Goal: Register for event/course

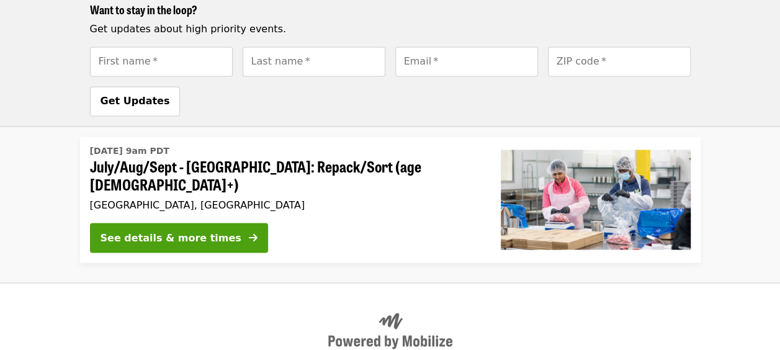
scroll to position [966, 0]
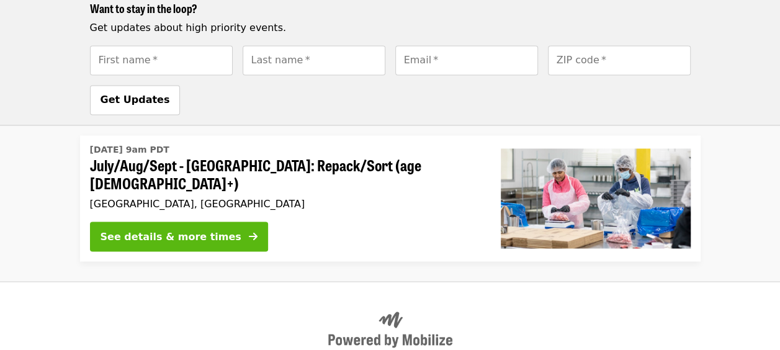
click at [145, 229] on div "See details & more times" at bounding box center [171, 236] width 141 height 15
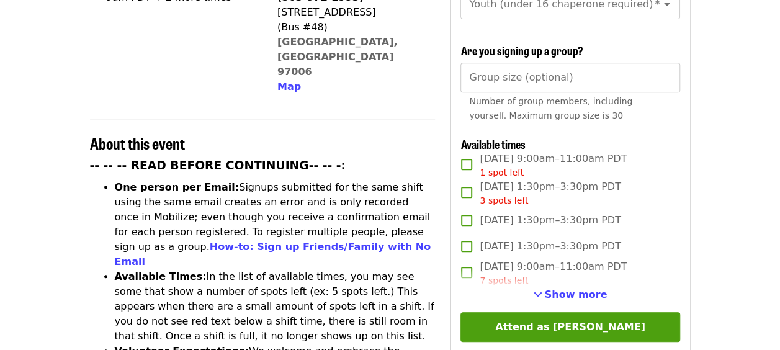
scroll to position [371, 0]
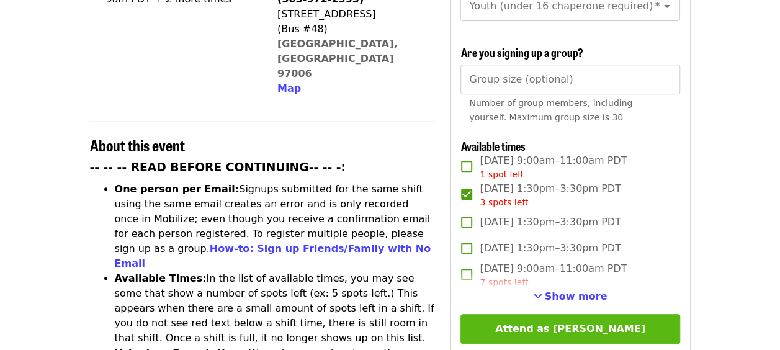
click at [595, 325] on button "Attend as [PERSON_NAME]" at bounding box center [570, 329] width 219 height 30
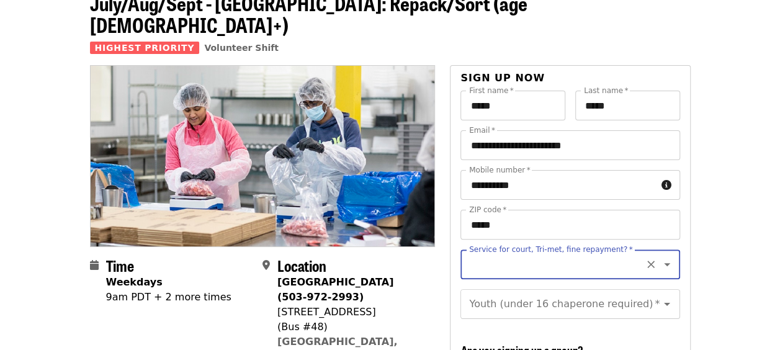
scroll to position [22, 0]
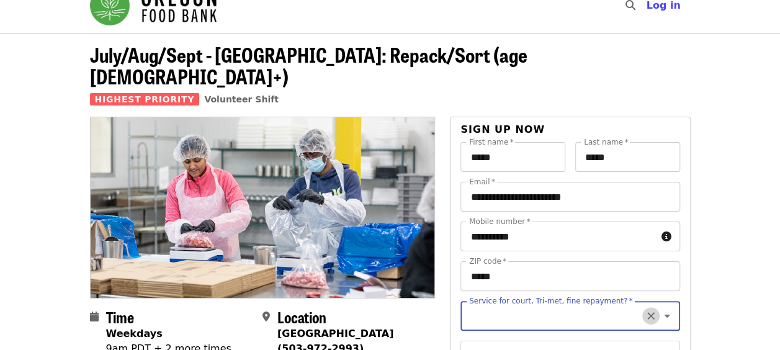
click at [646, 310] on icon "Clear" at bounding box center [651, 316] width 12 height 12
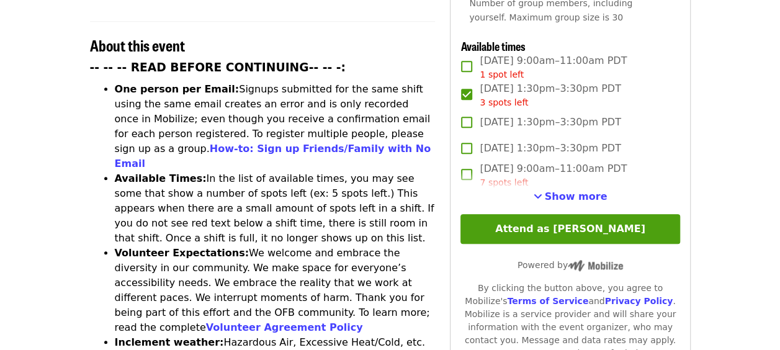
scroll to position [463, 0]
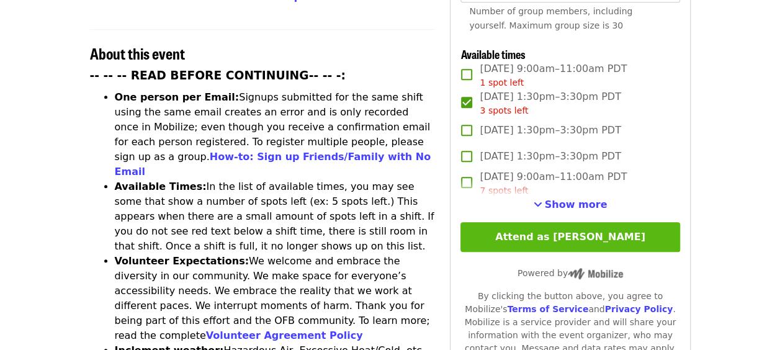
type input "**"
click at [571, 235] on button "Attend as [PERSON_NAME]" at bounding box center [570, 237] width 219 height 30
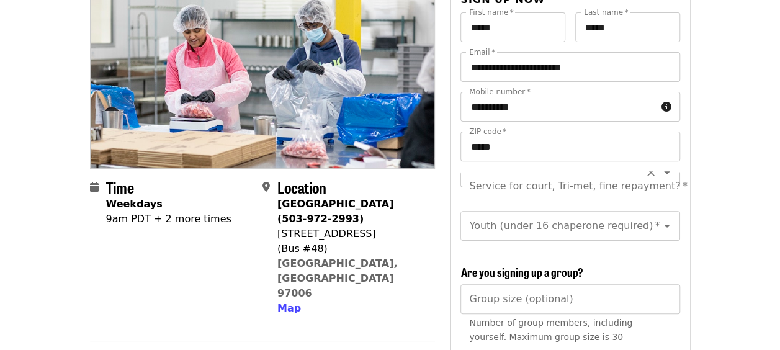
scroll to position [0, 0]
click at [648, 183] on icon "Clear" at bounding box center [651, 186] width 7 height 7
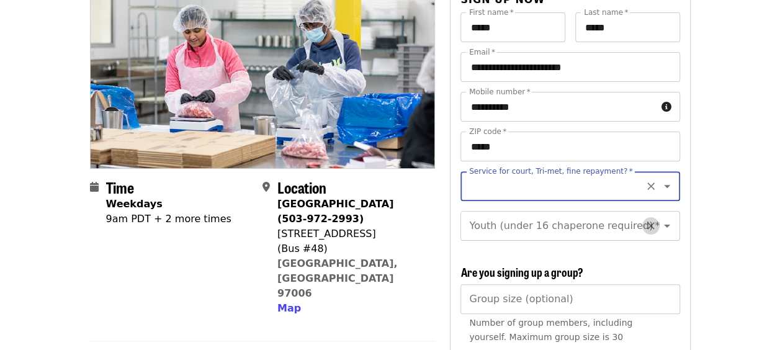
click at [645, 220] on icon "Clear" at bounding box center [651, 226] width 12 height 12
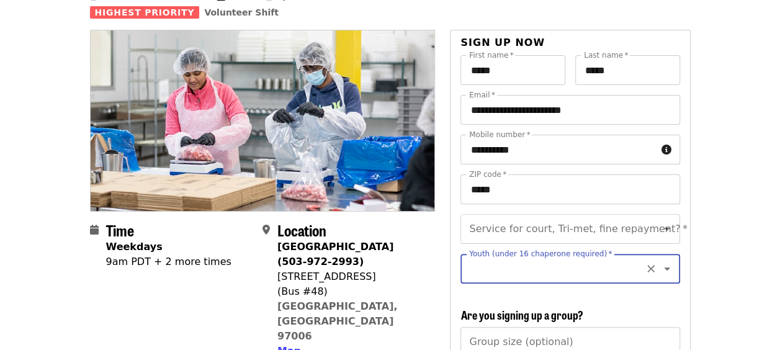
scroll to position [97, 0]
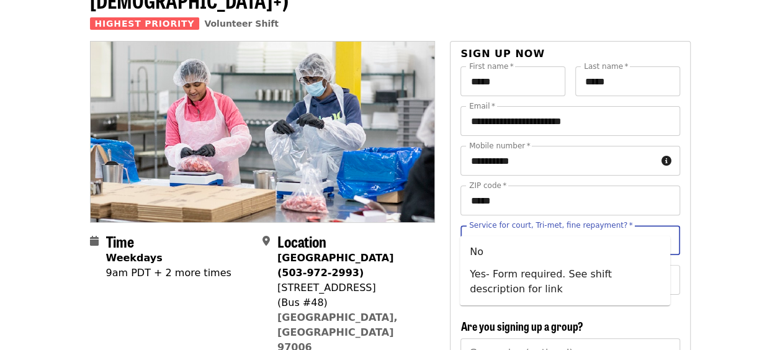
click at [611, 228] on input "Service for court, Tri-met, fine repayment?   *" at bounding box center [555, 240] width 169 height 24
click at [645, 234] on icon "Clear" at bounding box center [651, 240] width 12 height 12
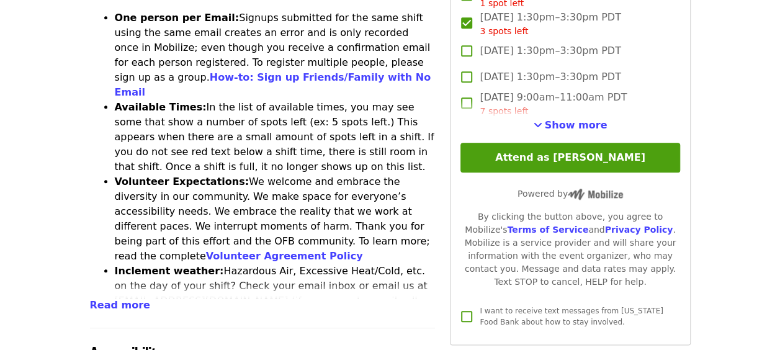
scroll to position [541, 0]
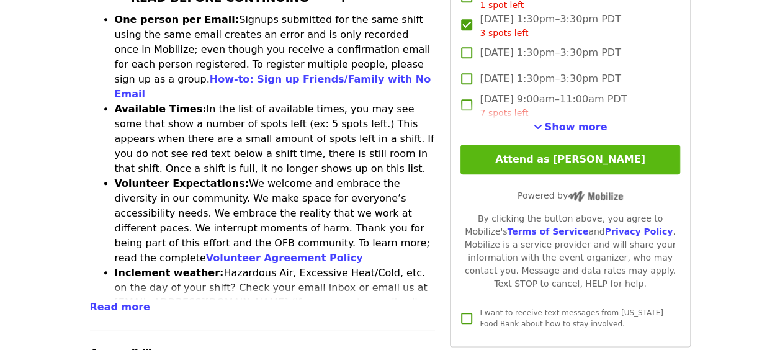
type input "**"
click at [605, 159] on button "Attend as [PERSON_NAME]" at bounding box center [570, 160] width 219 height 30
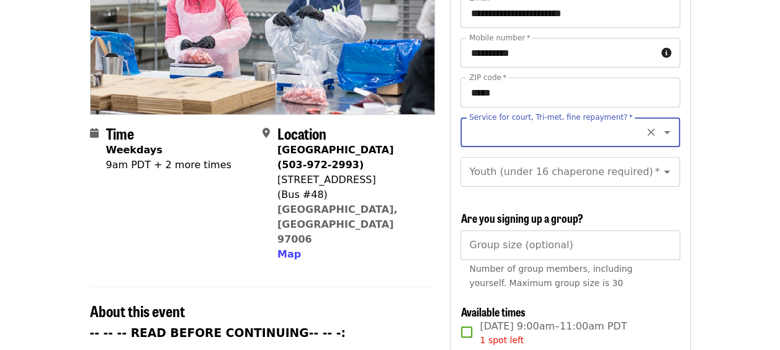
scroll to position [206, 0]
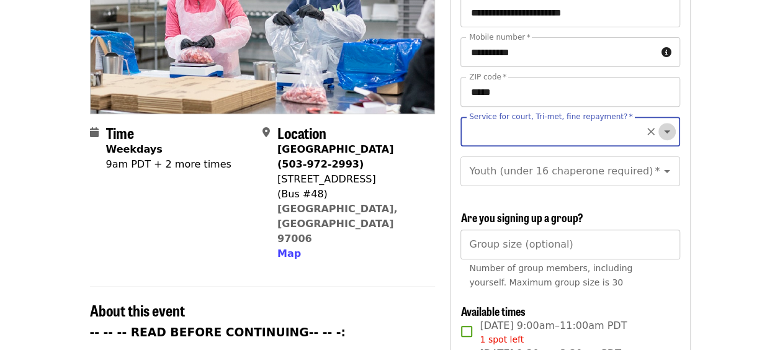
click at [664, 130] on icon "Open" at bounding box center [667, 131] width 6 height 3
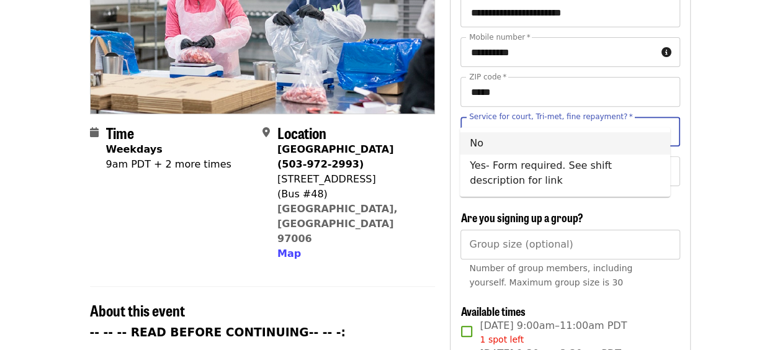
click at [469, 143] on li "No" at bounding box center [565, 143] width 210 height 22
type input "**"
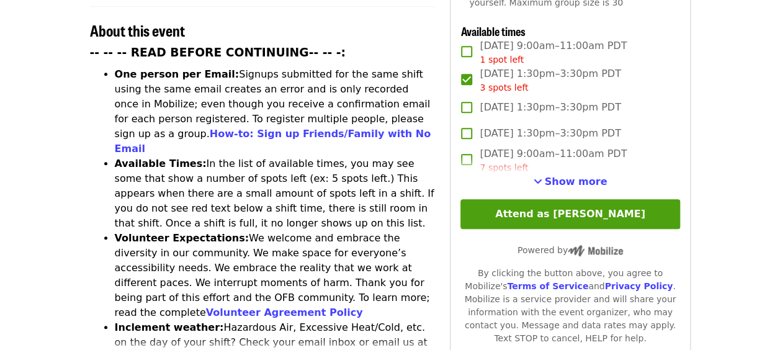
scroll to position [484, 0]
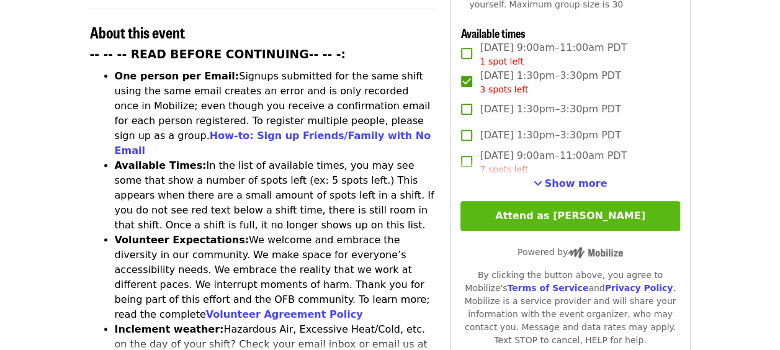
click at [641, 201] on button "Attend as [PERSON_NAME]" at bounding box center [570, 216] width 219 height 30
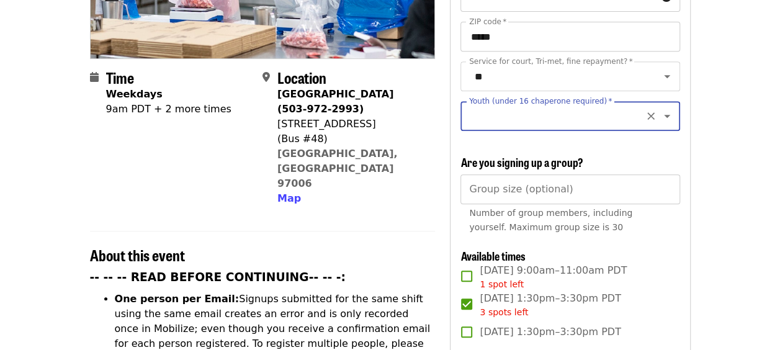
scroll to position [260, 0]
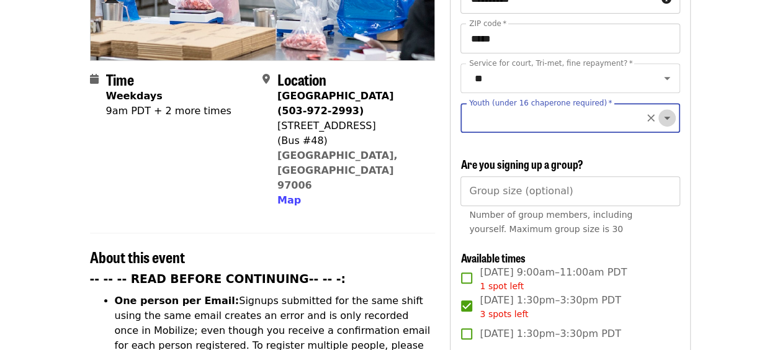
click at [660, 111] on icon "Open" at bounding box center [667, 118] width 15 height 15
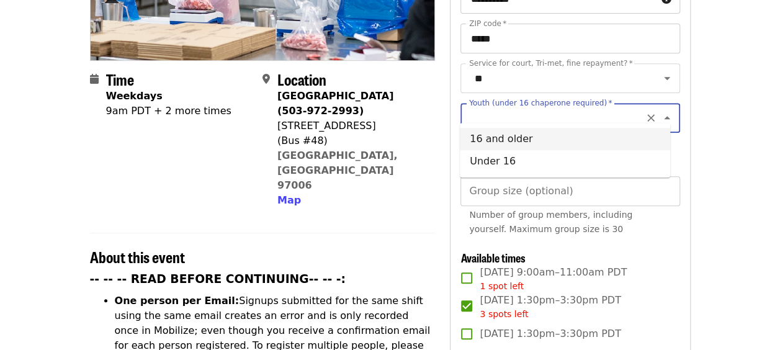
click at [477, 137] on li "16 and older" at bounding box center [565, 139] width 210 height 22
type input "**********"
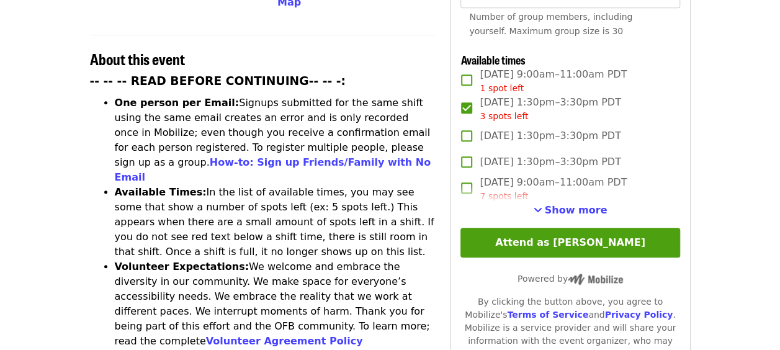
scroll to position [479, 0]
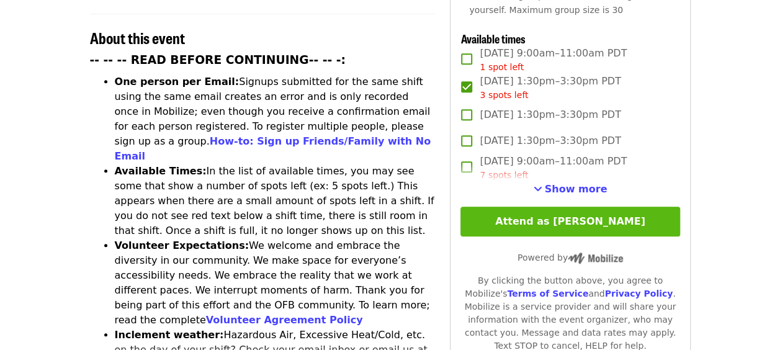
click at [613, 213] on button "Attend as [PERSON_NAME]" at bounding box center [570, 222] width 219 height 30
